Goal: Task Accomplishment & Management: Use online tool/utility

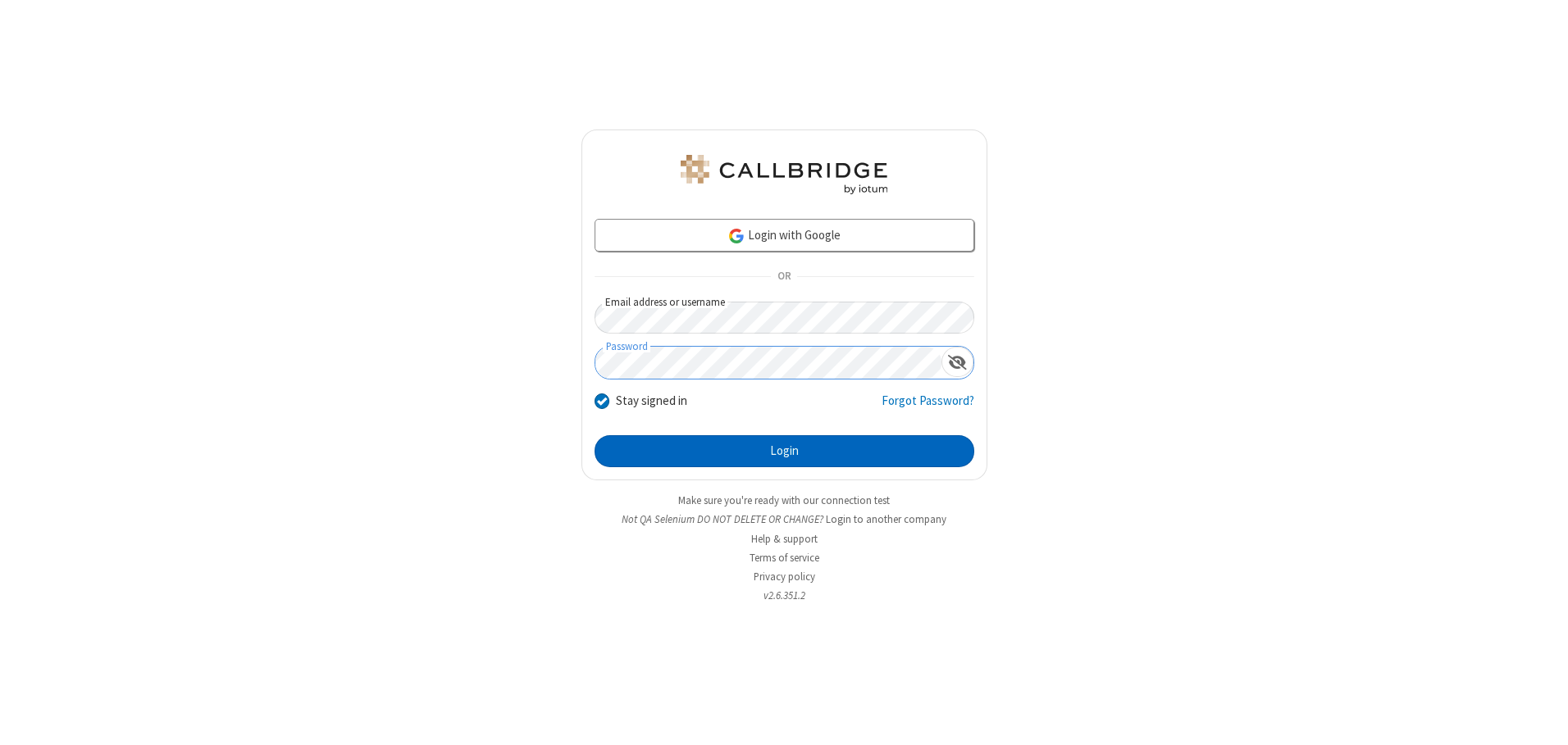
click at [784, 451] on button "Login" at bounding box center [785, 451] width 380 height 33
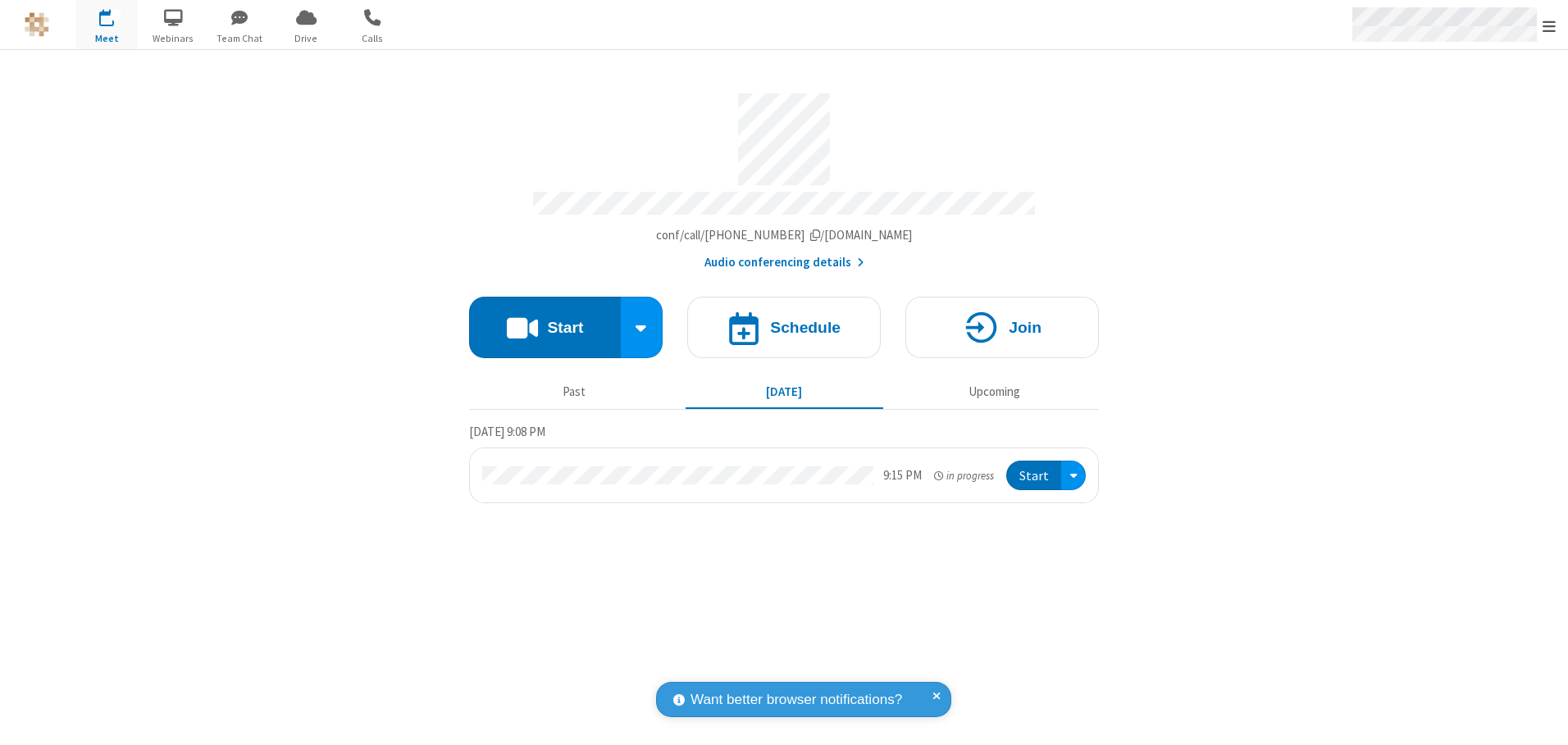
click at [1549, 25] on span "Open menu" at bounding box center [1549, 25] width 14 height 16
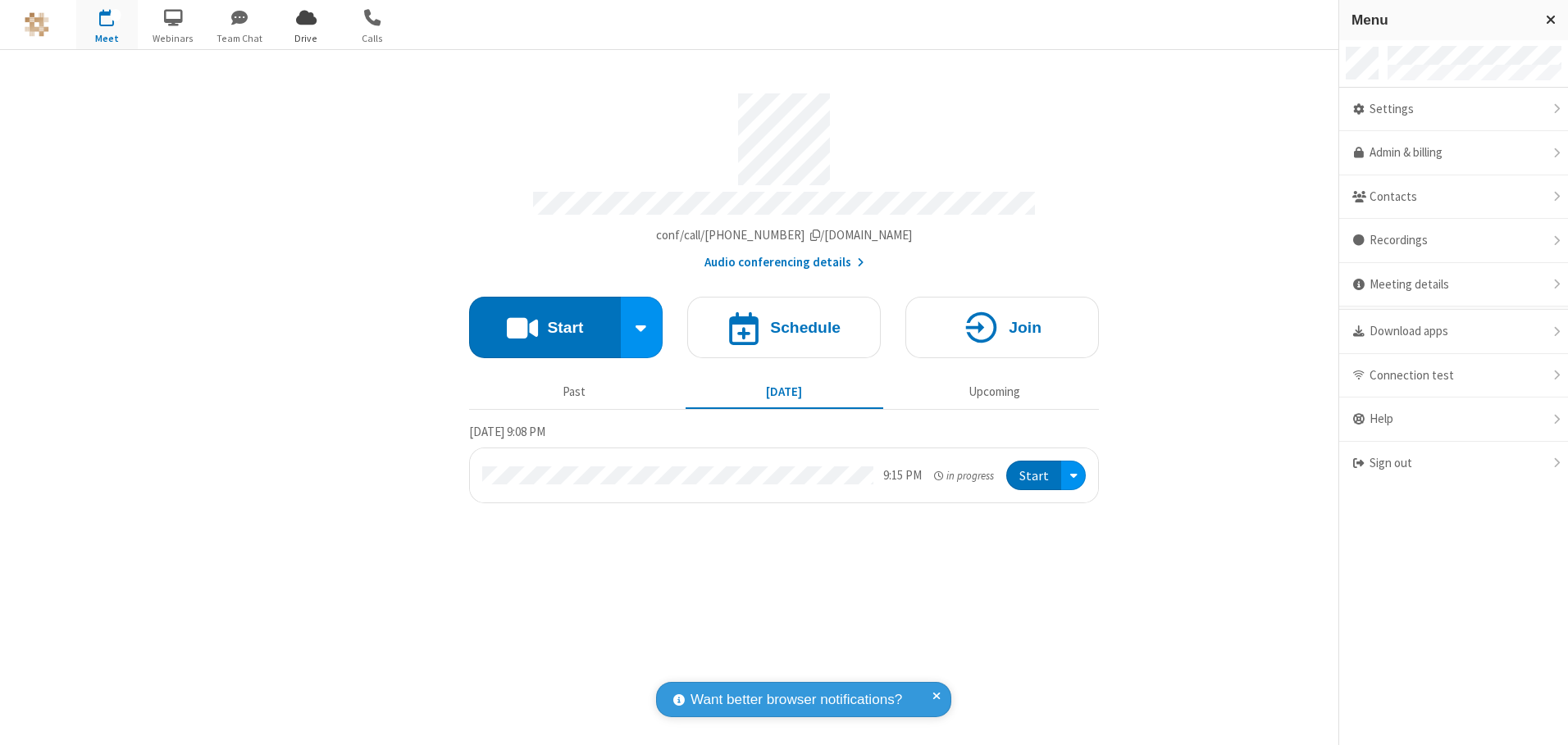
click at [306, 38] on span "Drive" at bounding box center [306, 38] width 62 height 14
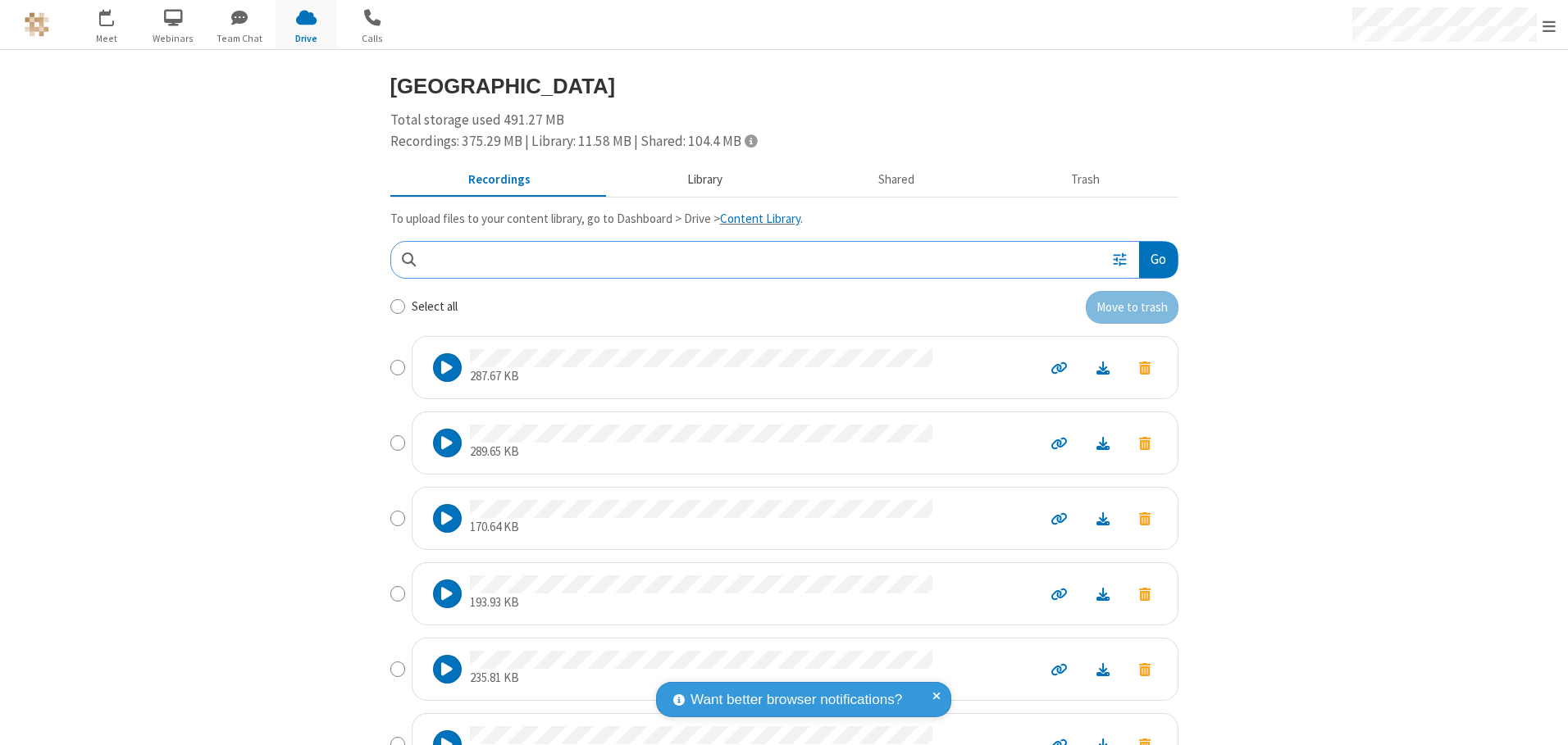
click at [696, 180] on button "Library" at bounding box center [704, 180] width 192 height 31
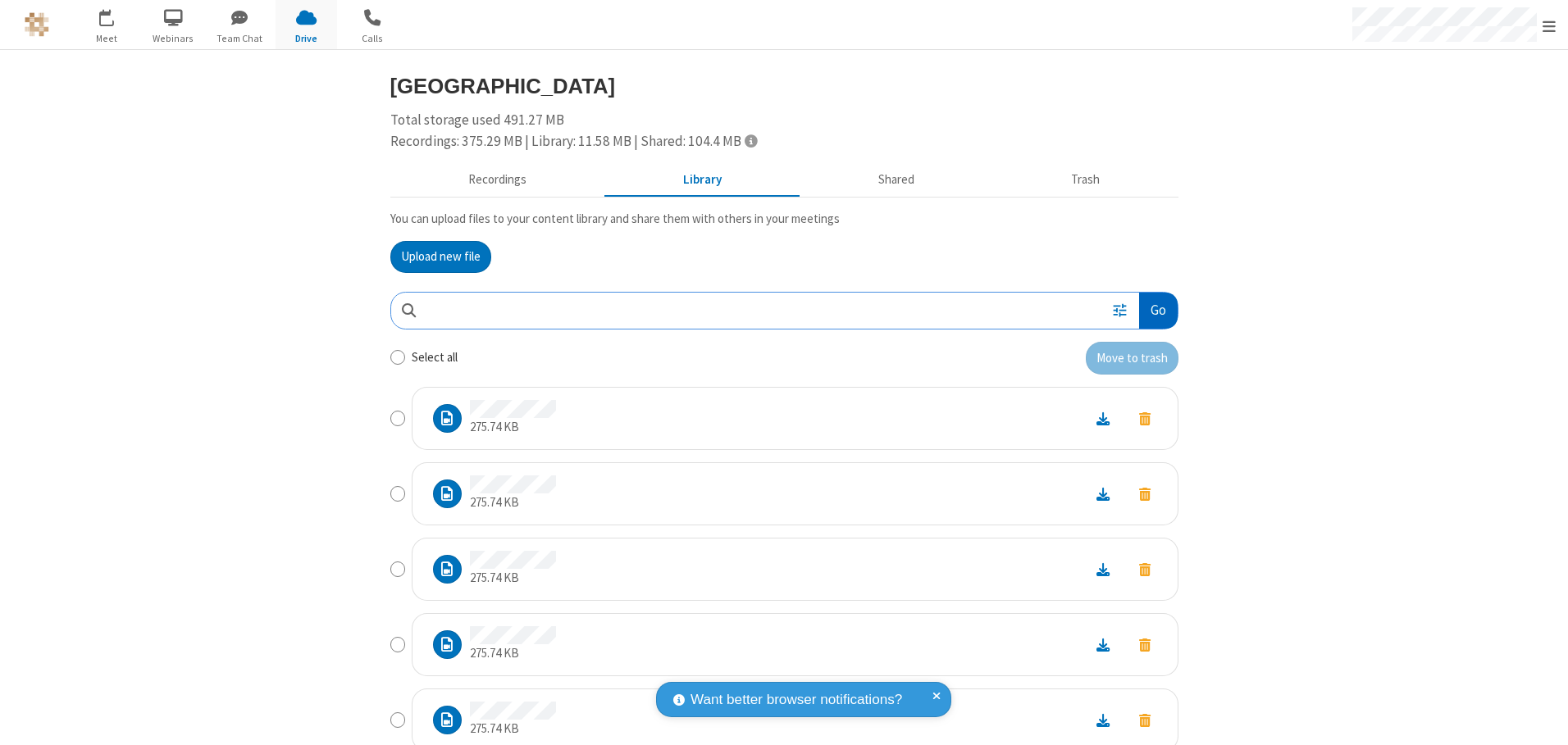
click at [1152, 310] on button "Go" at bounding box center [1158, 311] width 38 height 37
click at [434, 256] on button "Upload new file" at bounding box center [441, 257] width 101 height 33
